Goal: Submit feedback/report problem

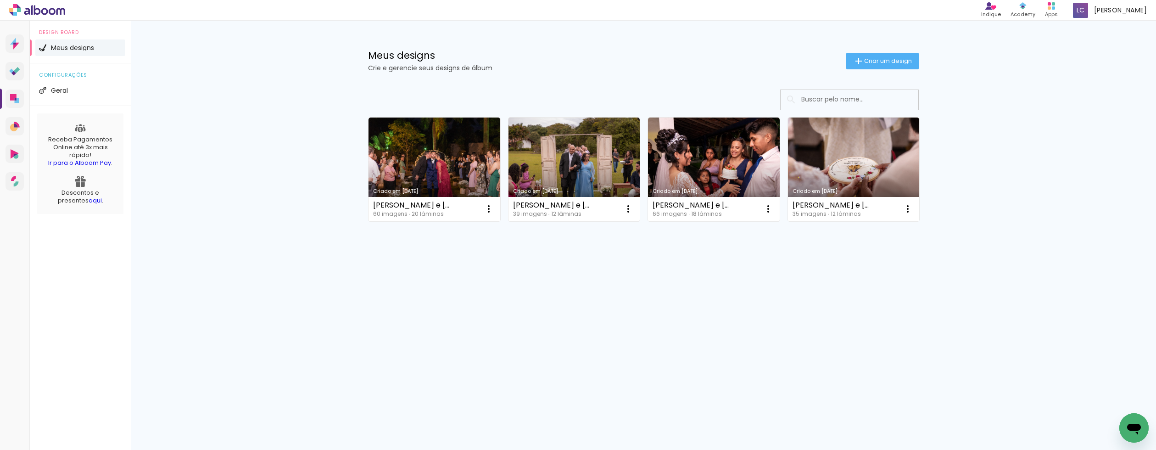
click at [61, 76] on span "configurações" at bounding box center [80, 74] width 83 height 5
click at [57, 95] on li "Geral" at bounding box center [80, 90] width 90 height 17
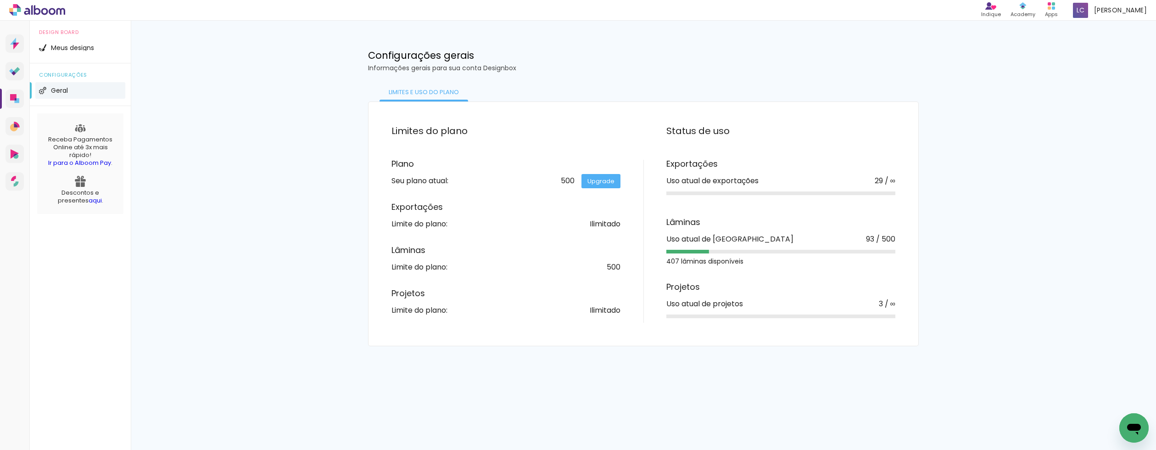
click at [1138, 424] on icon "Abrir janela de mensagens" at bounding box center [1134, 428] width 14 height 11
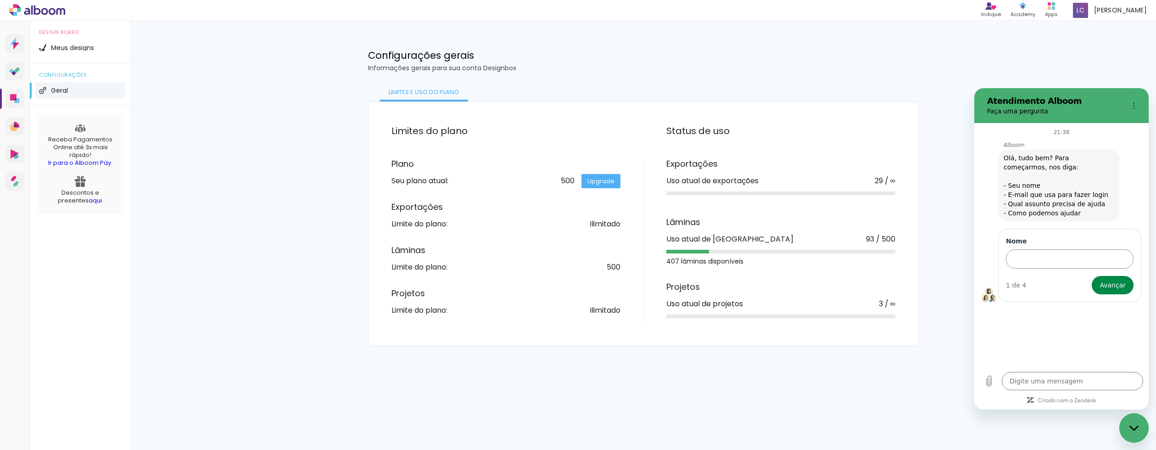
click at [1033, 257] on input "Nome" at bounding box center [1070, 258] width 128 height 19
type input "[PERSON_NAME], [EMAIL_ADDRESS][DOMAIN_NAME], não estou conseguindo criar novos …"
click at [1119, 285] on span "Avançar" at bounding box center [1112, 284] width 26 height 11
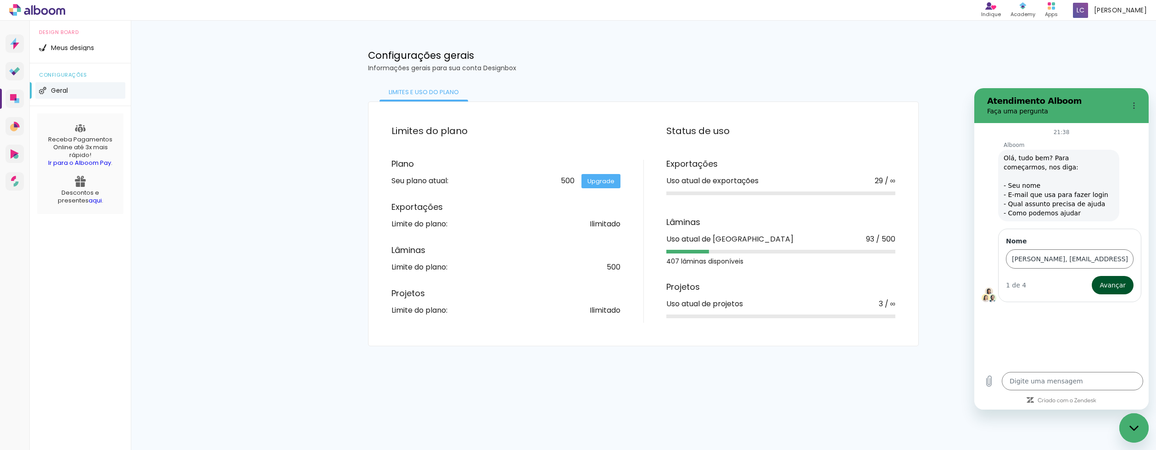
type textarea "x"
click at [1100, 302] on input "E-mail" at bounding box center [1070, 298] width 128 height 19
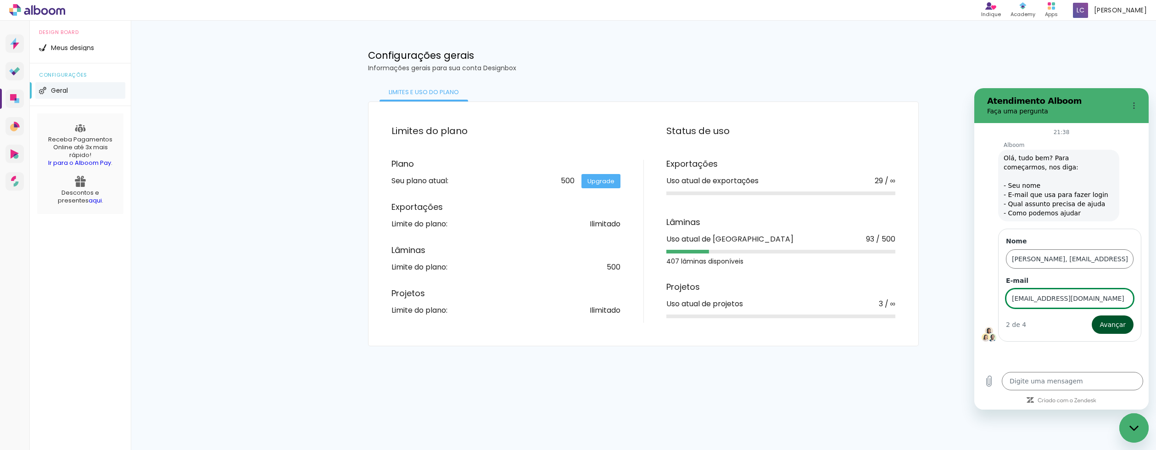
type input "[EMAIL_ADDRESS][DOMAIN_NAME]"
click at [1113, 319] on span "Avançar" at bounding box center [1112, 324] width 26 height 11
type textarea "x"
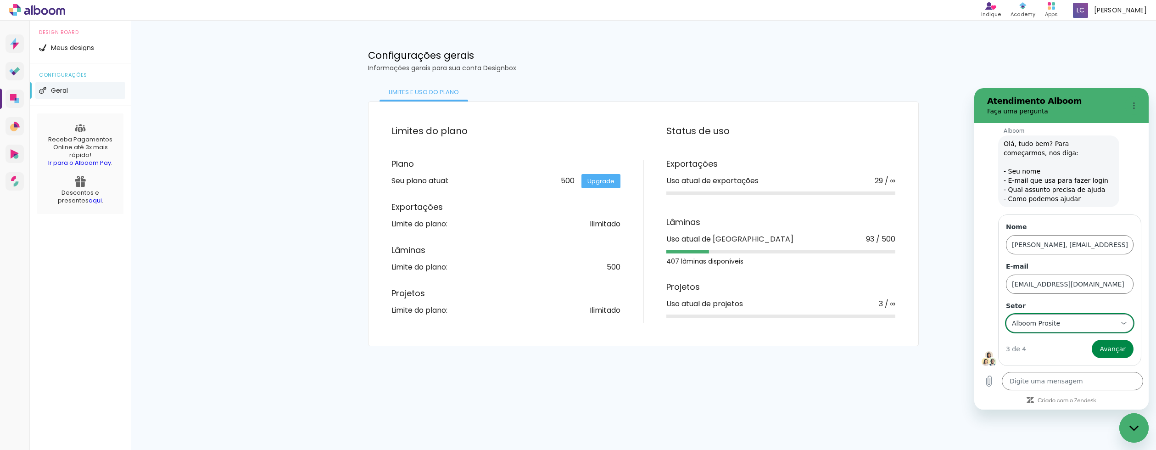
click at [1085, 323] on div "Alboom Prosite Alboom Prosite" at bounding box center [1064, 323] width 106 height 17
click at [1062, 258] on div "Alboom Designbox" at bounding box center [1066, 260] width 87 height 9
type input "Alboom Designbox"
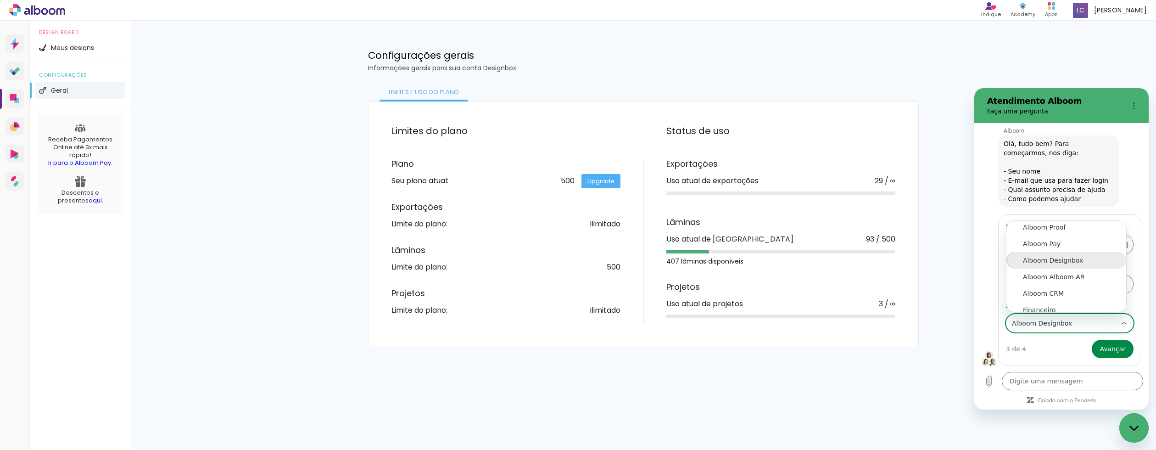
scroll to position [0, 0]
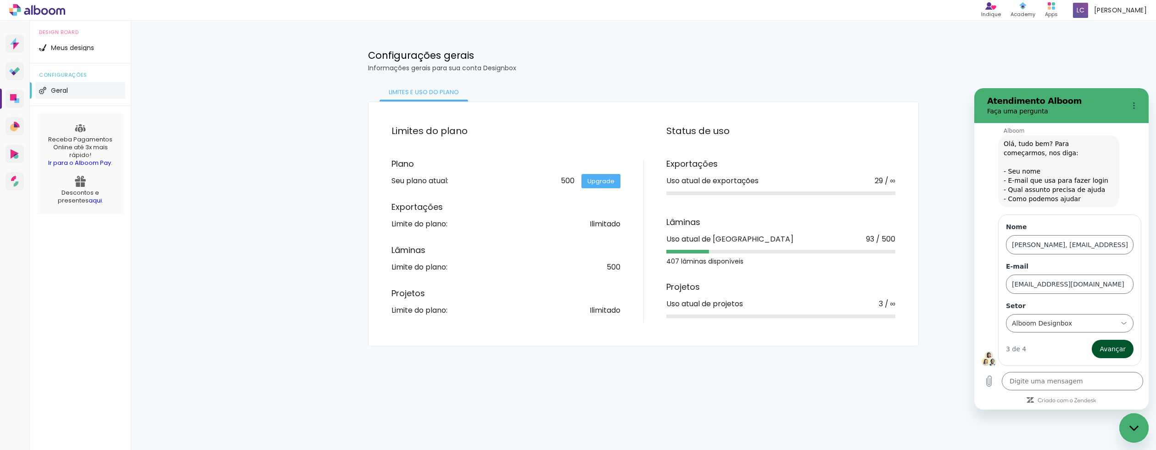
click at [1106, 342] on button "Avançar" at bounding box center [1112, 349] width 42 height 18
type textarea "x"
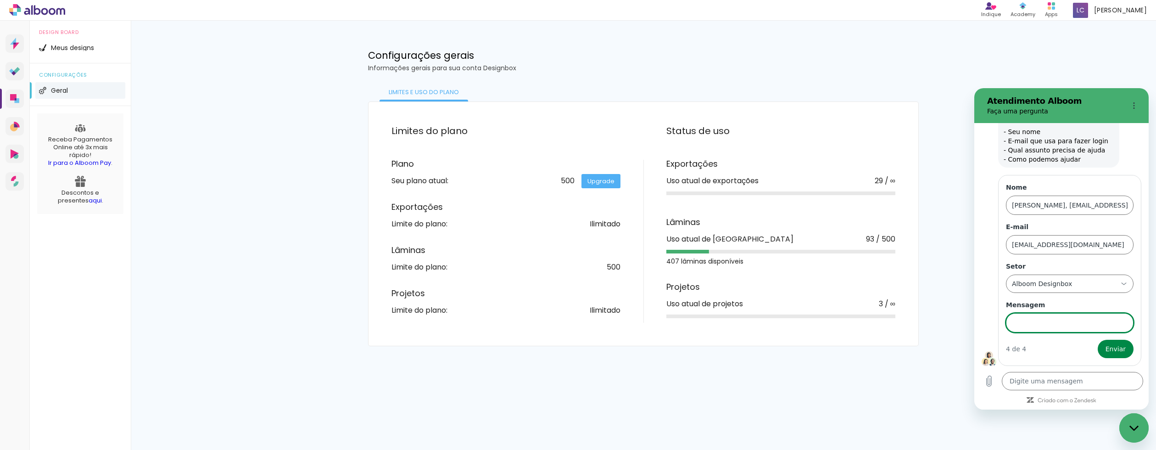
click at [1088, 318] on input "Mensagem" at bounding box center [1070, 322] width 128 height 19
click at [1086, 204] on input "[PERSON_NAME], [EMAIL_ADDRESS][DOMAIN_NAME], não estou conseguindo criar novos …" at bounding box center [1070, 204] width 128 height 19
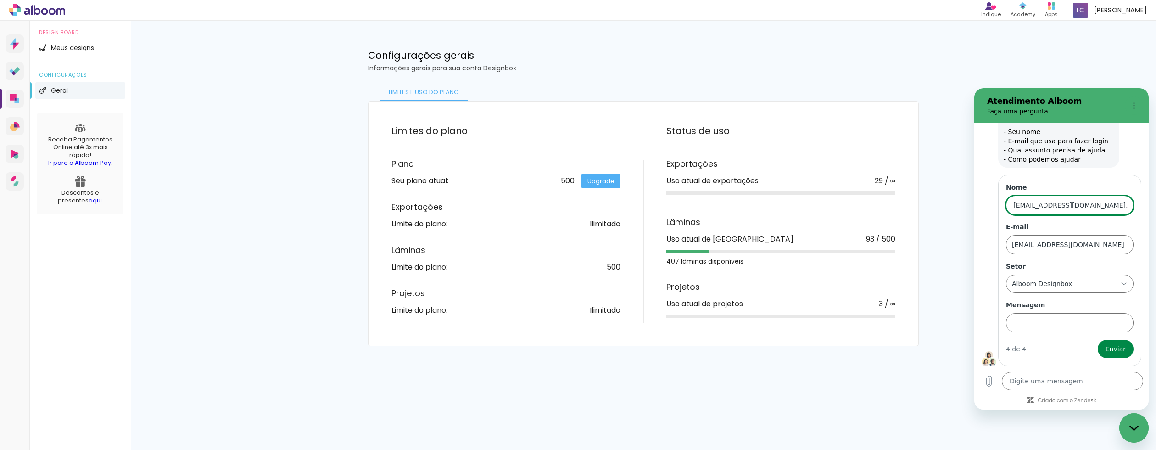
scroll to position [0, 0]
type input "[PERSON_NAME], [EMAIL_ADDRESS][DOMAIN_NAME],"
click at [1029, 322] on input "Mensagem" at bounding box center [1070, 322] width 128 height 19
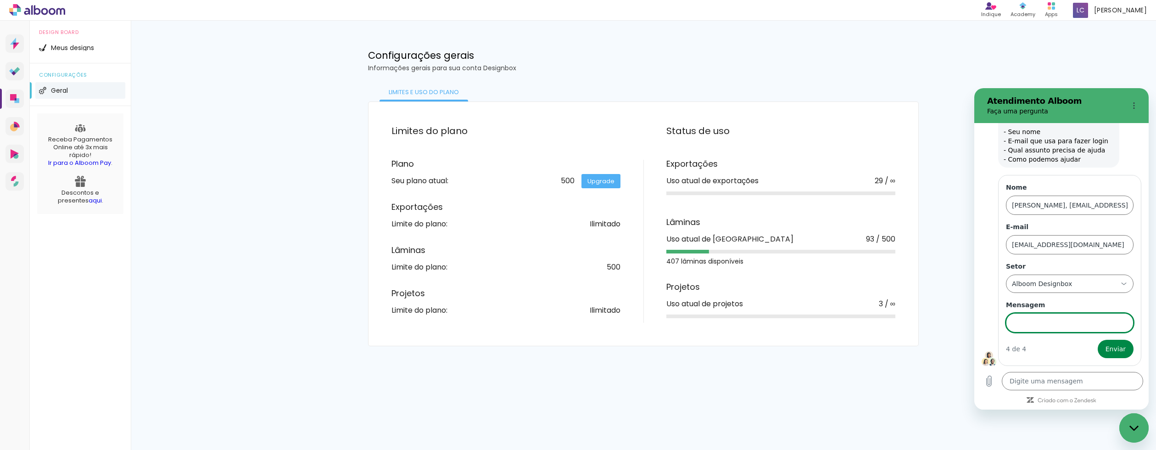
paste input "não estou conseguindo criar novos albuns e estou longe do meu limite mensal de …"
type input "não estou conseguindo criar novos albuns e estou longe do meu limite mensal de …"
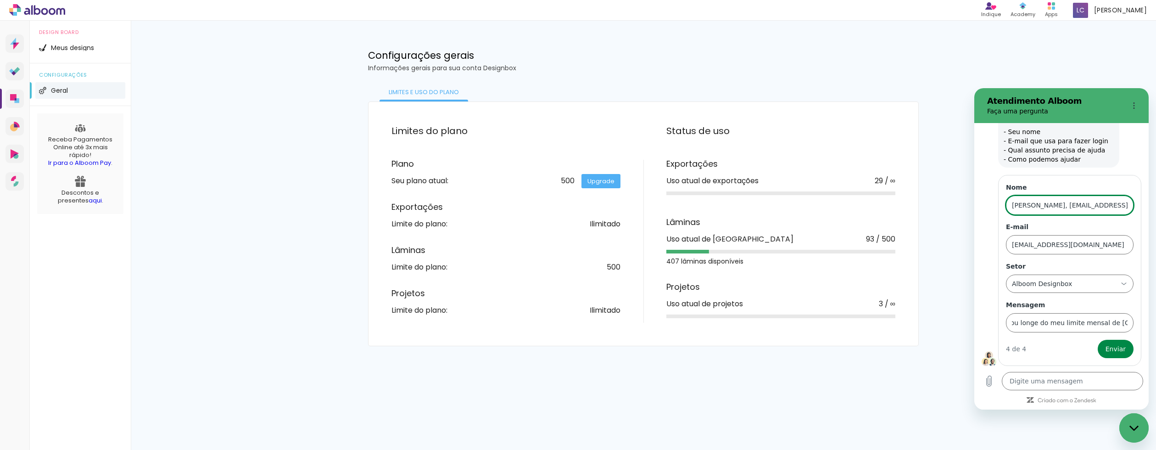
scroll to position [0, 0]
drag, startPoint x: 1025, startPoint y: 205, endPoint x: 1122, endPoint y: 208, distance: 96.9
click at [1123, 208] on input "[PERSON_NAME], [EMAIL_ADDRESS][DOMAIN_NAME]," at bounding box center [1070, 204] width 128 height 19
type input "l"
type input "[PERSON_NAME]"
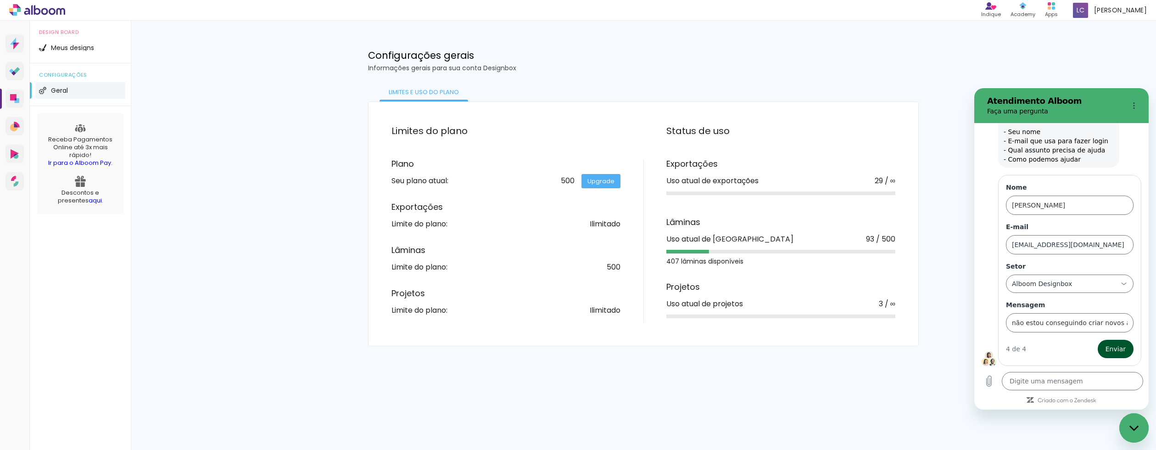
click at [1110, 347] on span "Enviar" at bounding box center [1115, 348] width 20 height 11
